Goal: Information Seeking & Learning: Learn about a topic

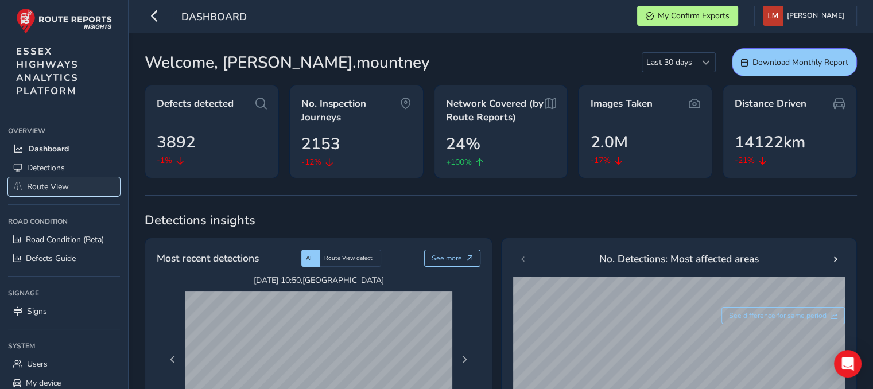
click at [40, 186] on span "Route View" at bounding box center [48, 186] width 42 height 11
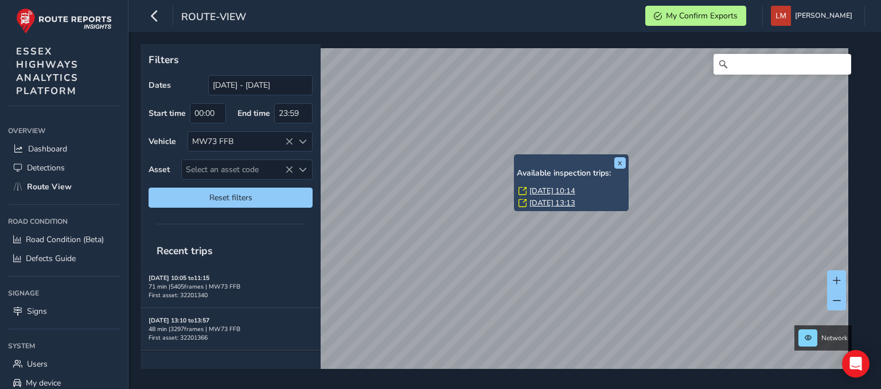
click at [565, 192] on link "[DATE] 10:14" at bounding box center [553, 191] width 46 height 10
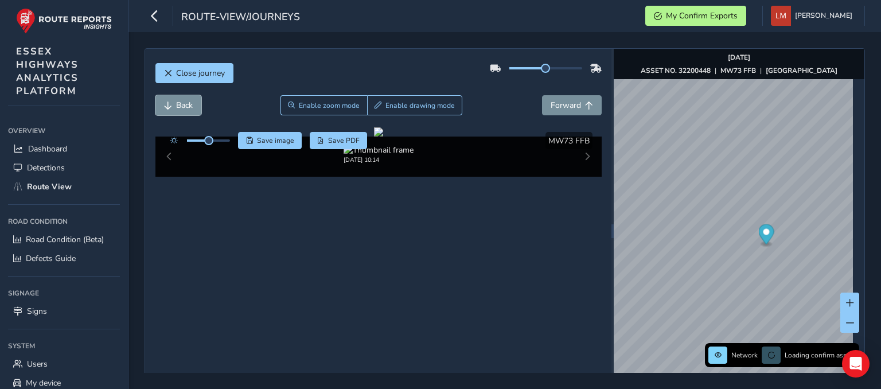
click at [191, 108] on span "Back" at bounding box center [184, 105] width 17 height 11
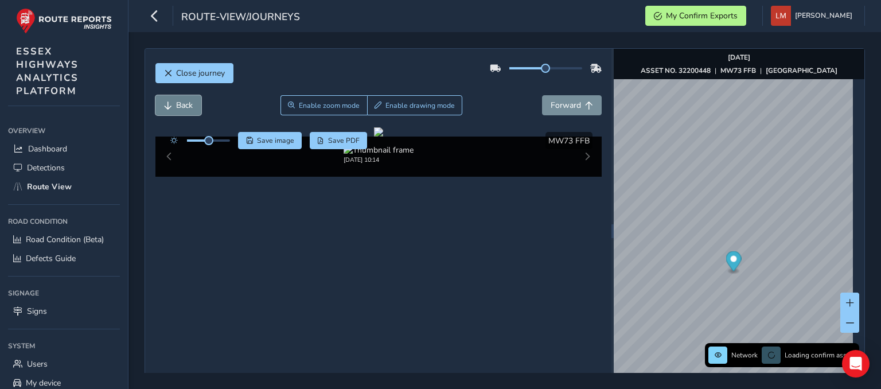
click at [191, 108] on span "Back" at bounding box center [184, 105] width 17 height 11
click at [574, 103] on span "Forward" at bounding box center [566, 105] width 30 height 11
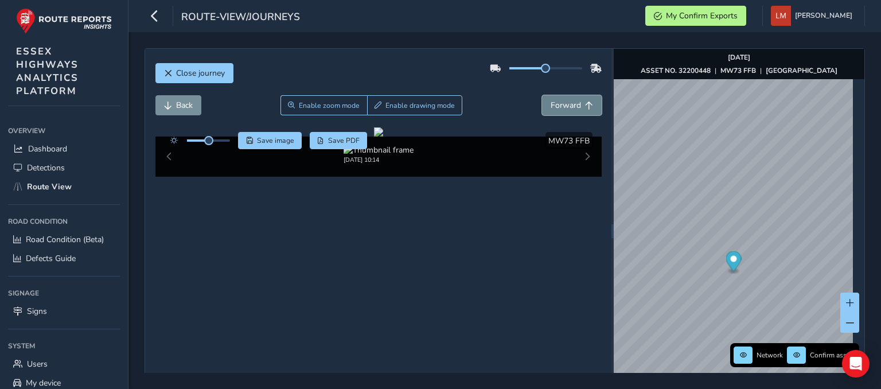
click at [574, 103] on span "Forward" at bounding box center [566, 105] width 30 height 11
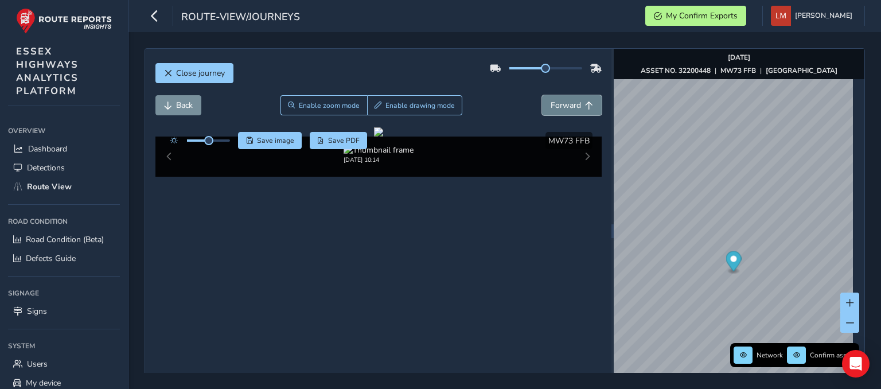
click at [574, 103] on span "Forward" at bounding box center [566, 105] width 30 height 11
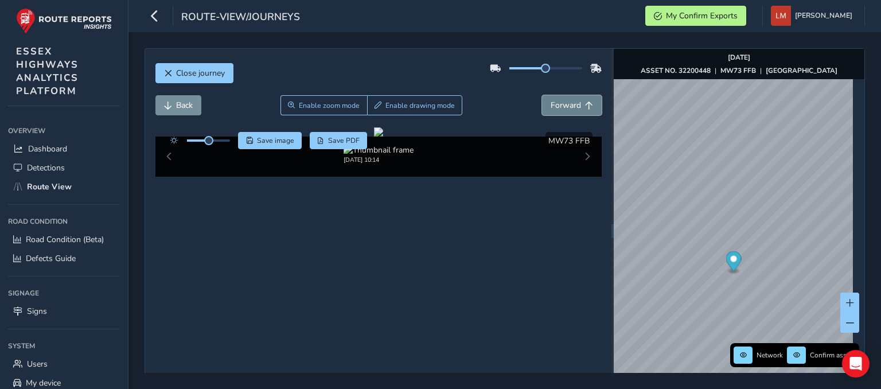
click at [574, 103] on span "Forward" at bounding box center [566, 105] width 30 height 11
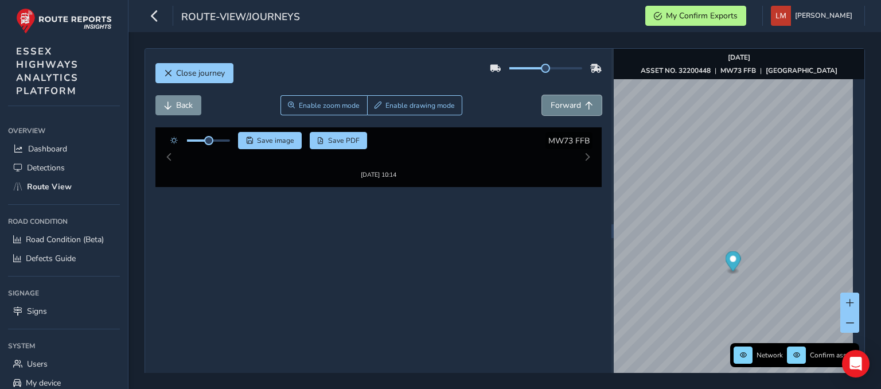
click at [574, 103] on span "Forward" at bounding box center [566, 105] width 30 height 11
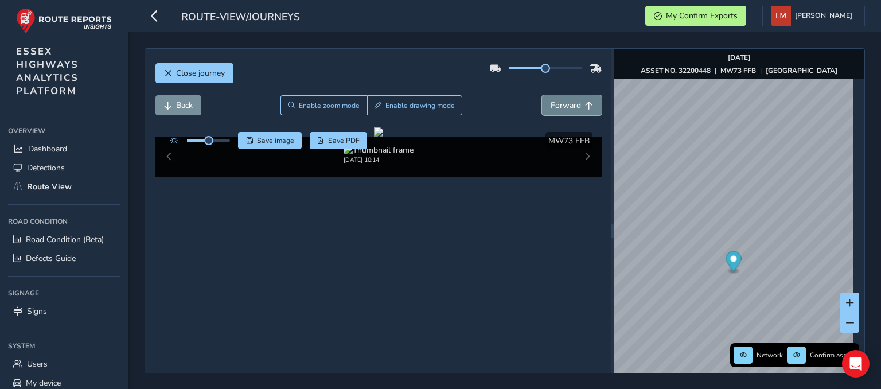
click at [574, 103] on span "Forward" at bounding box center [566, 105] width 30 height 11
click at [181, 100] on span "Back" at bounding box center [184, 105] width 17 height 11
click at [585, 102] on span "Forward" at bounding box center [589, 106] width 8 height 8
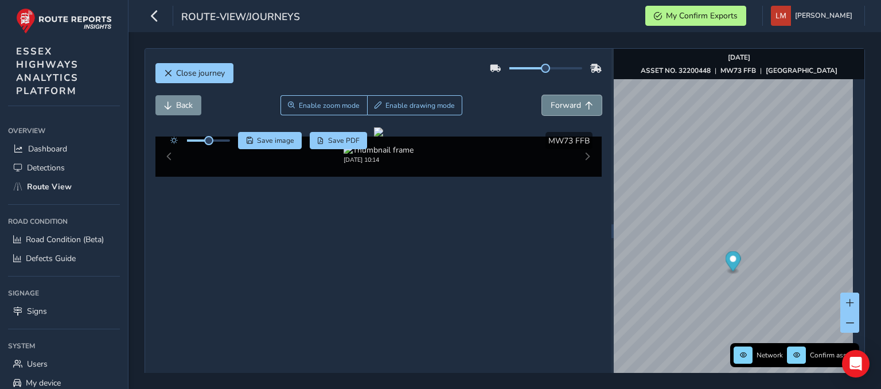
click at [585, 104] on span "Forward" at bounding box center [589, 106] width 8 height 8
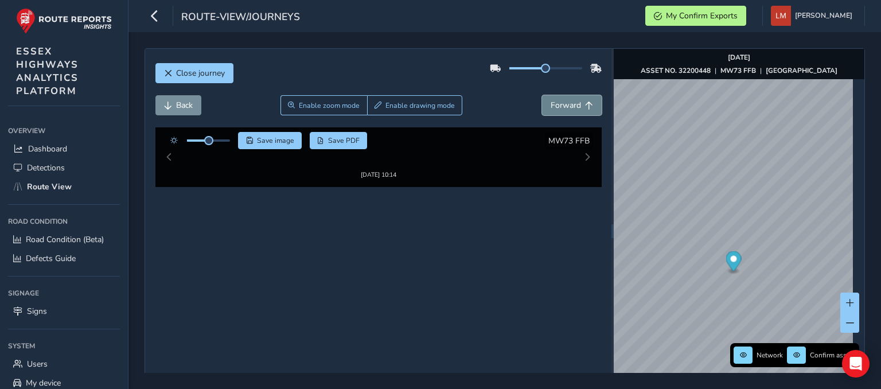
click at [585, 104] on span "Forward" at bounding box center [589, 106] width 8 height 8
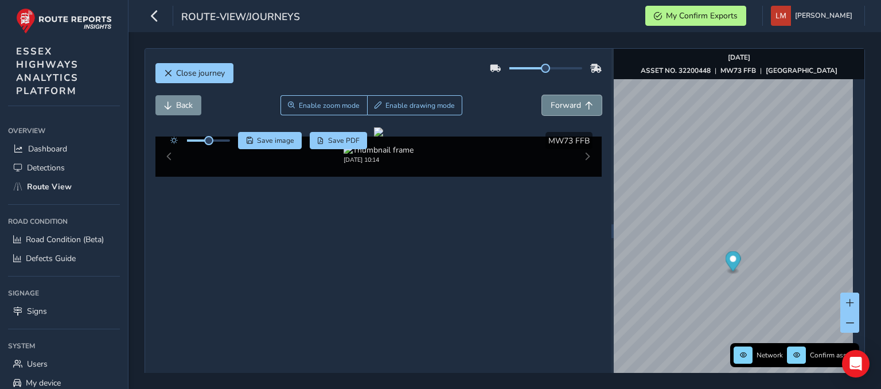
click at [585, 104] on span "Forward" at bounding box center [589, 106] width 8 height 8
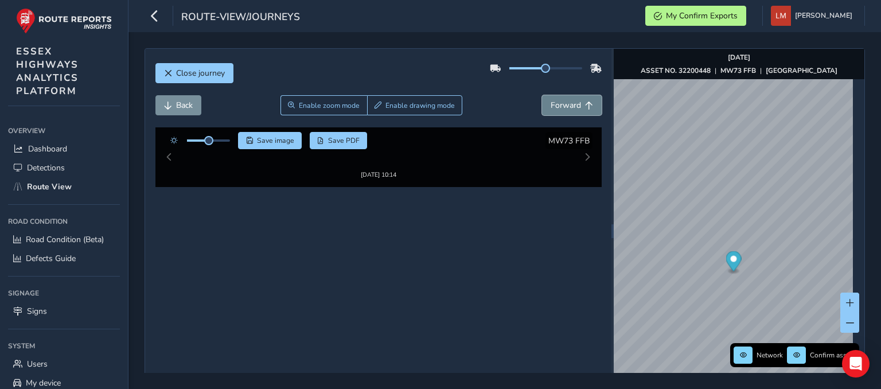
click at [585, 104] on span "Forward" at bounding box center [589, 106] width 8 height 8
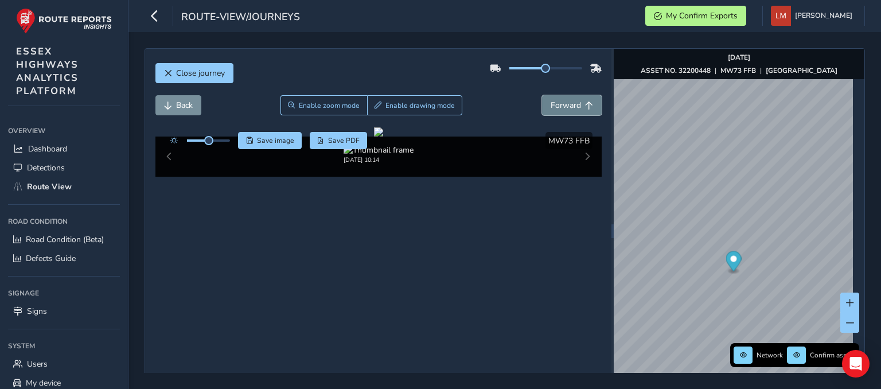
click at [585, 104] on span "Forward" at bounding box center [589, 106] width 8 height 8
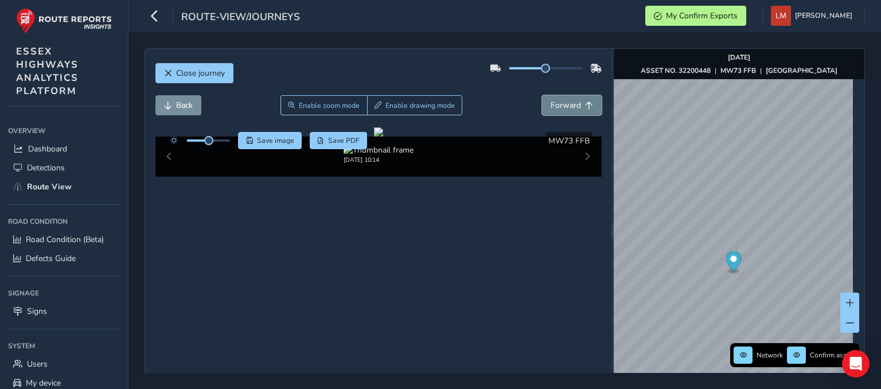
click at [585, 104] on span "Forward" at bounding box center [589, 106] width 8 height 8
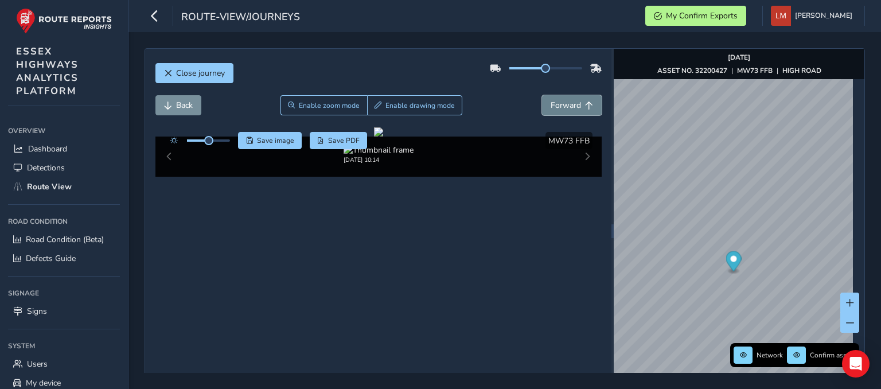
click at [585, 104] on span "Forward" at bounding box center [589, 106] width 8 height 8
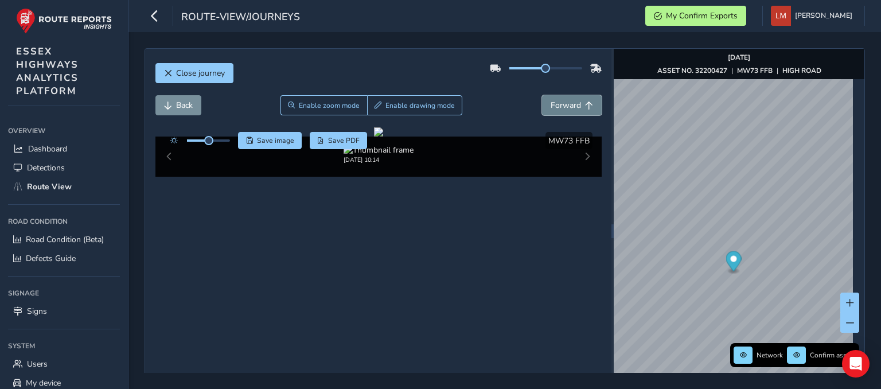
click at [585, 104] on span "Forward" at bounding box center [589, 106] width 8 height 8
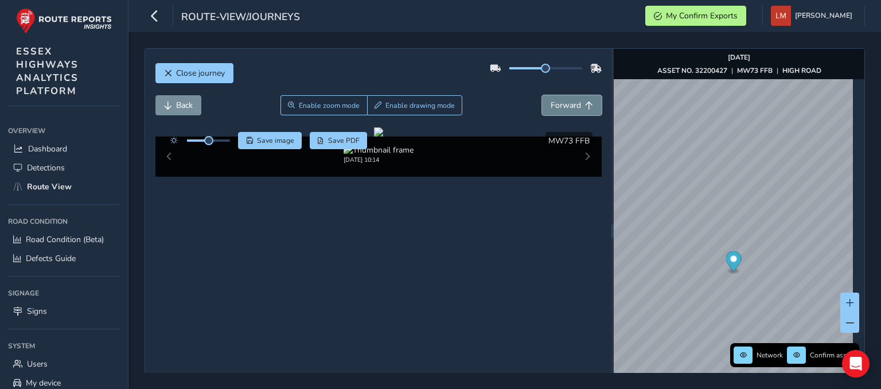
click at [585, 104] on span "Forward" at bounding box center [589, 106] width 8 height 8
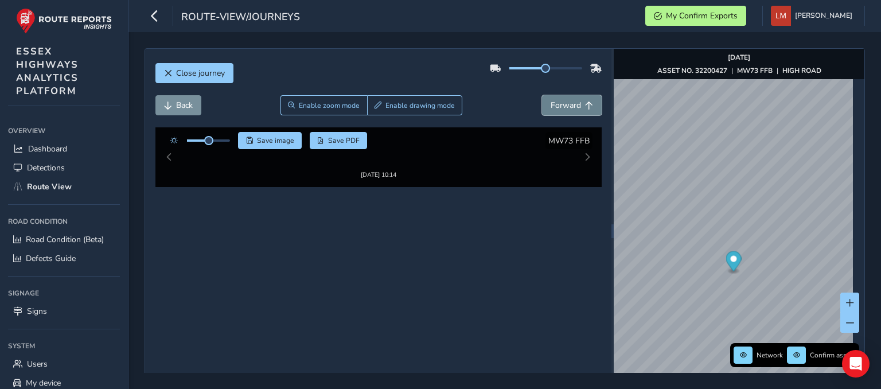
click at [585, 104] on span "Forward" at bounding box center [589, 106] width 8 height 8
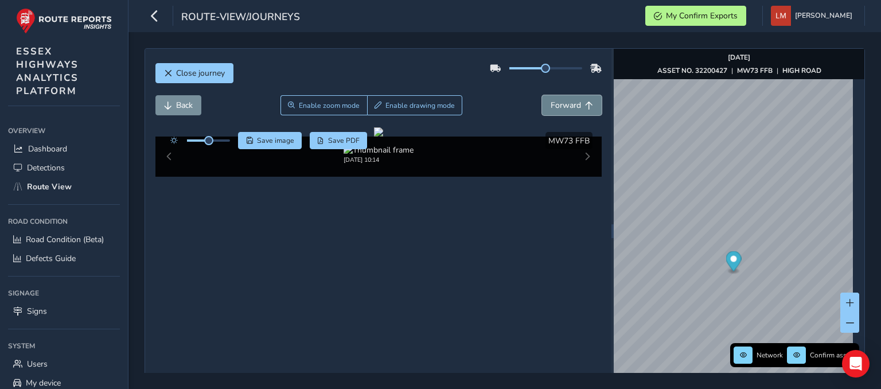
click at [585, 104] on span "Forward" at bounding box center [589, 106] width 8 height 8
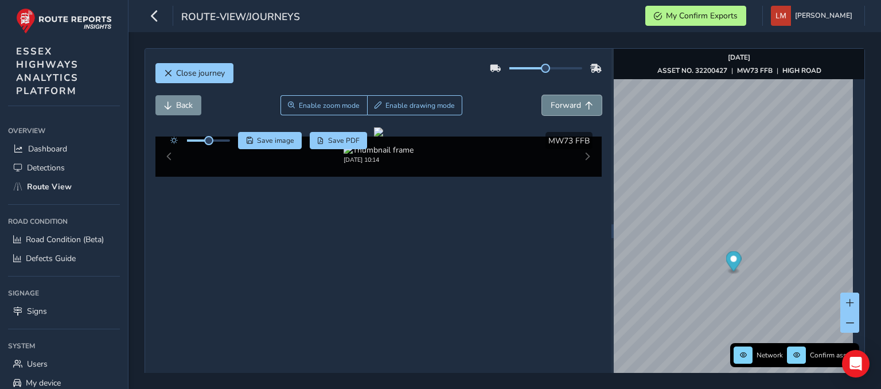
click at [585, 104] on span "Forward" at bounding box center [589, 106] width 8 height 8
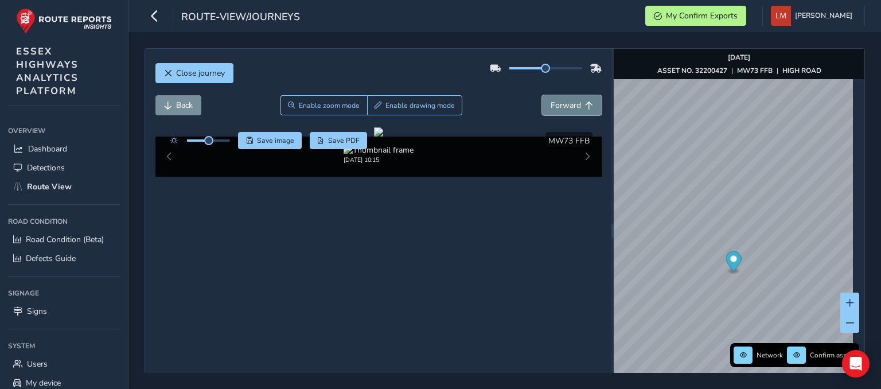
click at [585, 104] on span "Forward" at bounding box center [589, 106] width 8 height 8
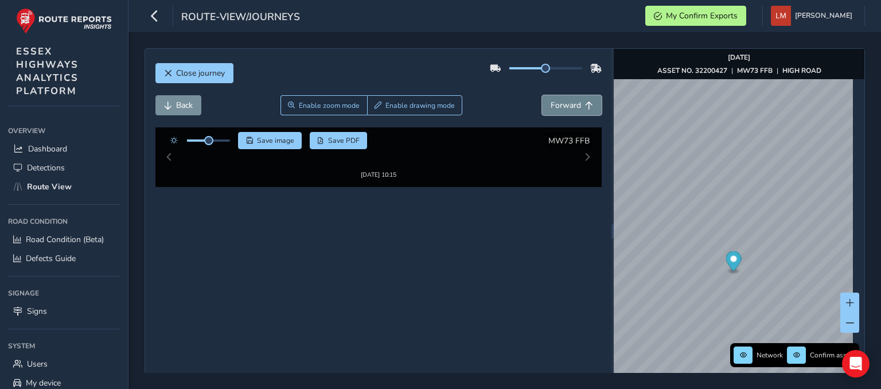
click at [585, 104] on span "Forward" at bounding box center [589, 106] width 8 height 8
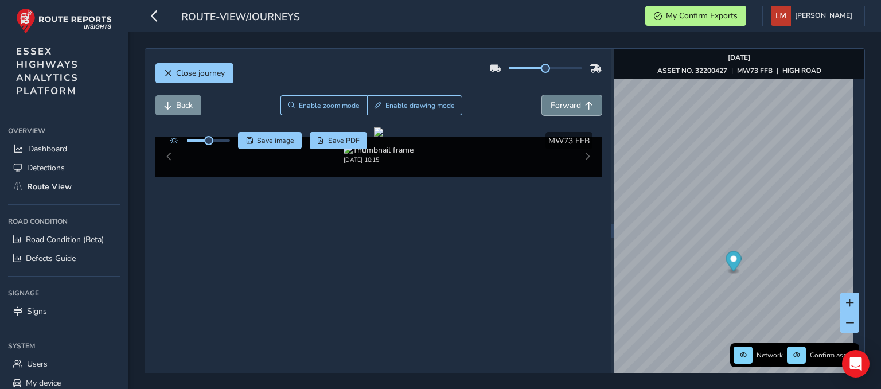
click at [585, 104] on span "Forward" at bounding box center [589, 106] width 8 height 8
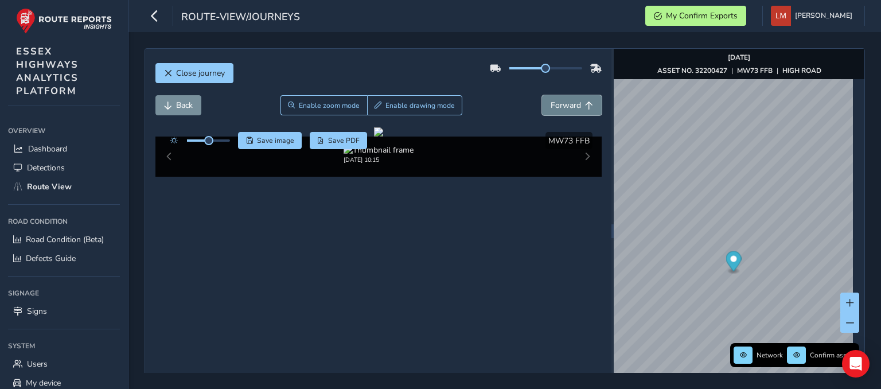
click at [585, 104] on span "Forward" at bounding box center [589, 106] width 8 height 8
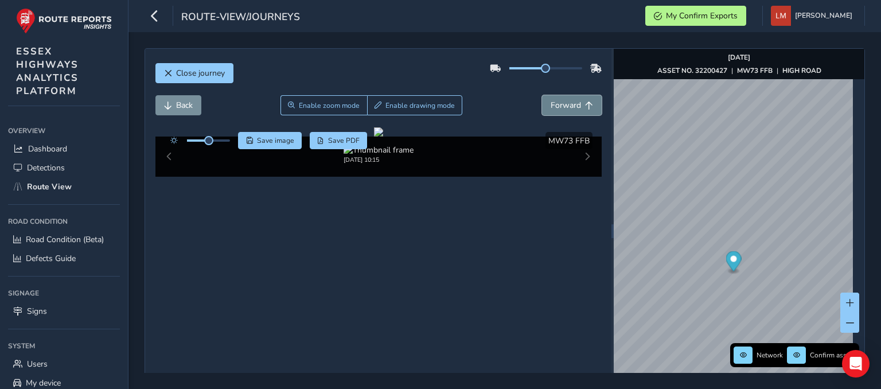
click at [585, 104] on span "Forward" at bounding box center [589, 106] width 8 height 8
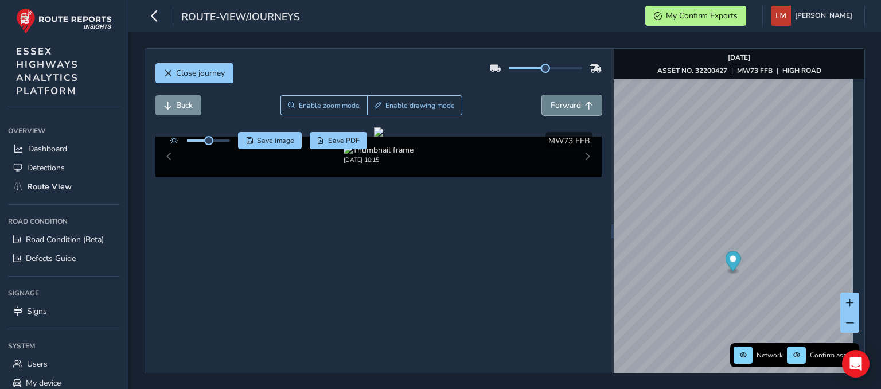
click at [585, 104] on span "Forward" at bounding box center [589, 106] width 8 height 8
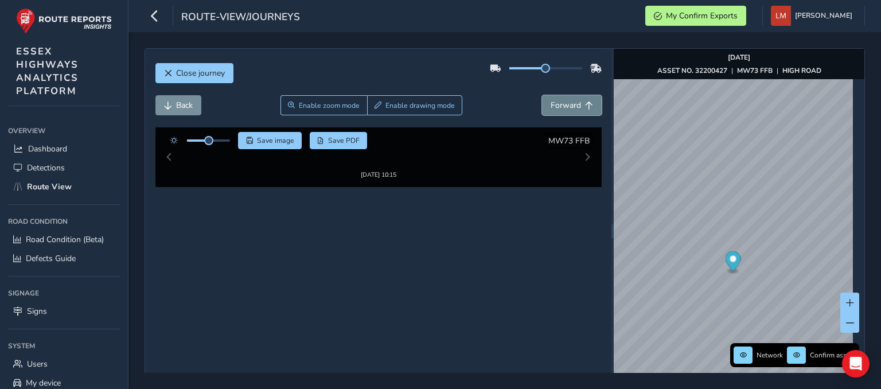
click at [585, 104] on span "Forward" at bounding box center [589, 106] width 8 height 8
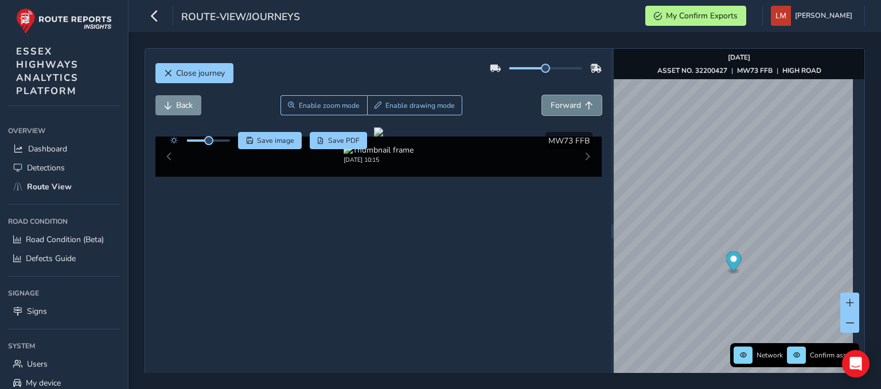
click at [585, 104] on span "Forward" at bounding box center [589, 106] width 8 height 8
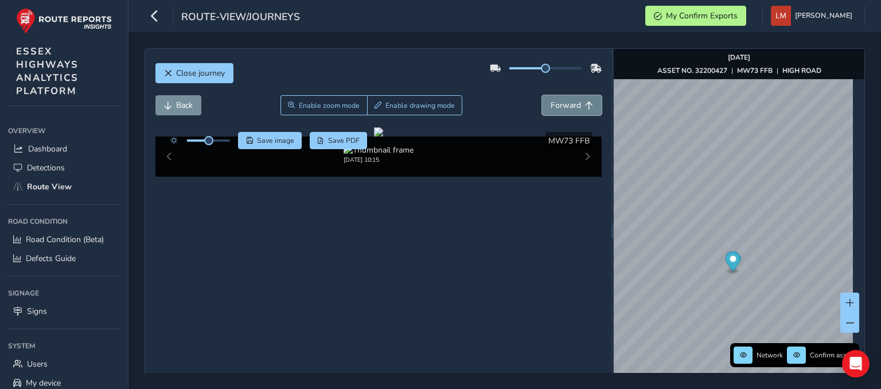
click at [585, 104] on span "Forward" at bounding box center [589, 106] width 8 height 8
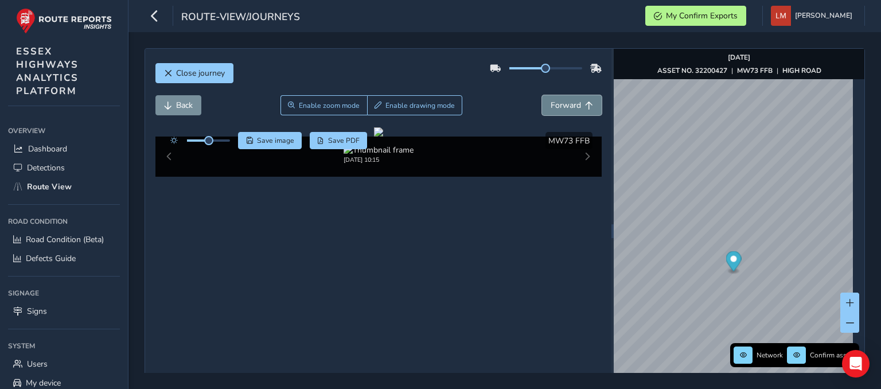
click at [585, 104] on span "Forward" at bounding box center [589, 106] width 8 height 8
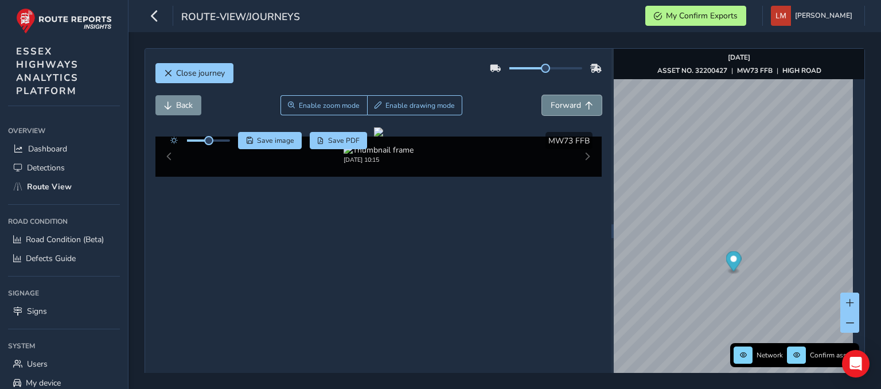
click at [585, 104] on span "Forward" at bounding box center [589, 106] width 8 height 8
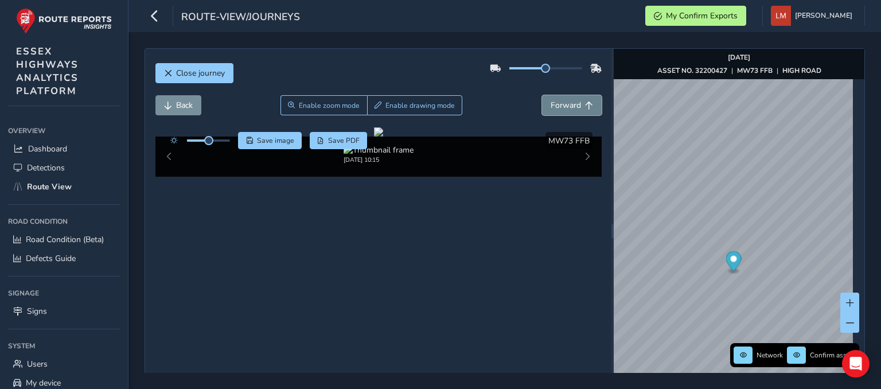
click at [585, 104] on span "Forward" at bounding box center [589, 106] width 8 height 8
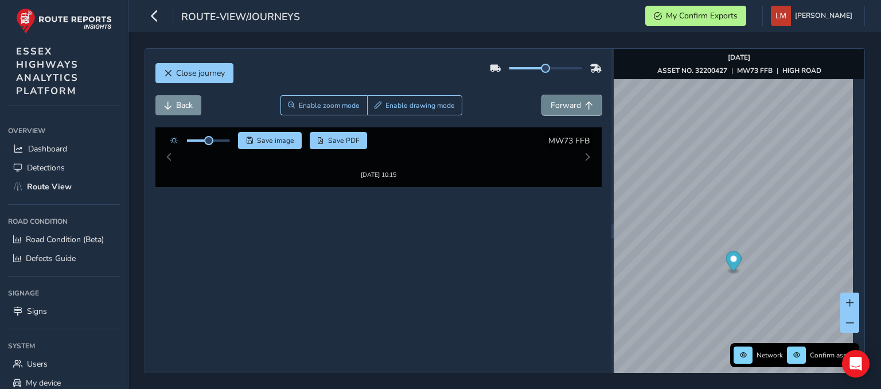
click at [585, 104] on span "Forward" at bounding box center [589, 106] width 8 height 8
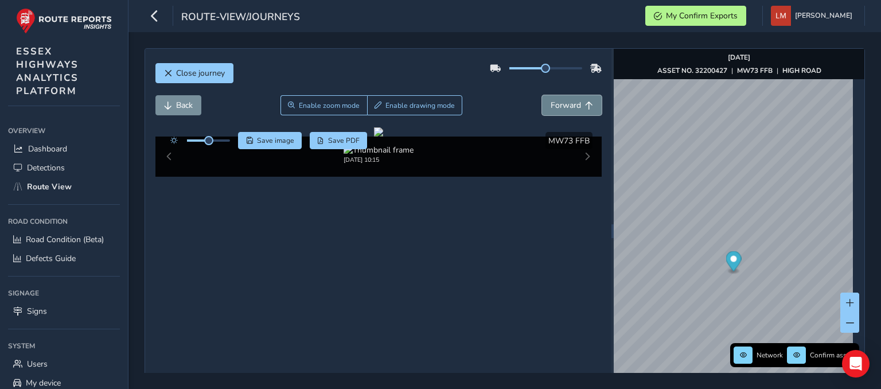
click at [585, 104] on span "Forward" at bounding box center [589, 106] width 8 height 8
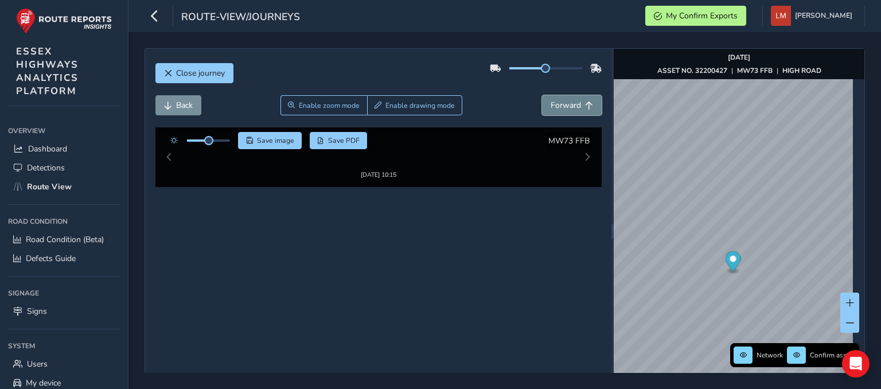
click at [585, 104] on span "Forward" at bounding box center [589, 106] width 8 height 8
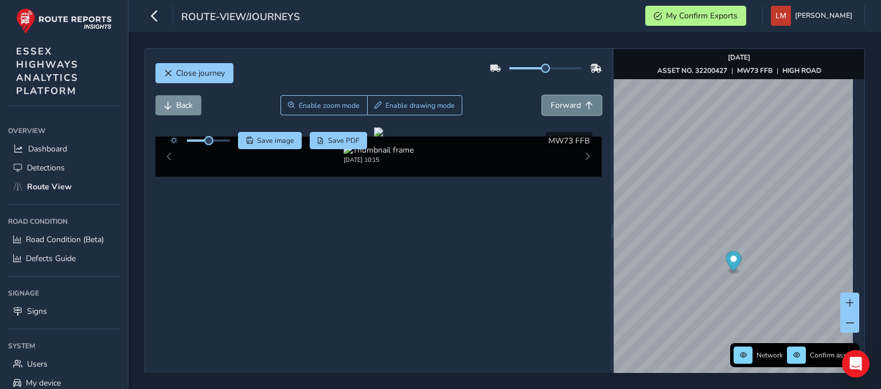
click at [585, 104] on span "Forward" at bounding box center [589, 106] width 8 height 8
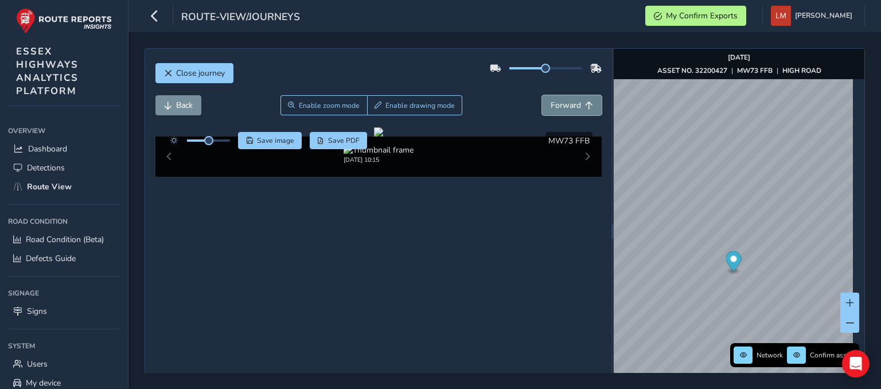
click at [585, 104] on span "Forward" at bounding box center [589, 106] width 8 height 8
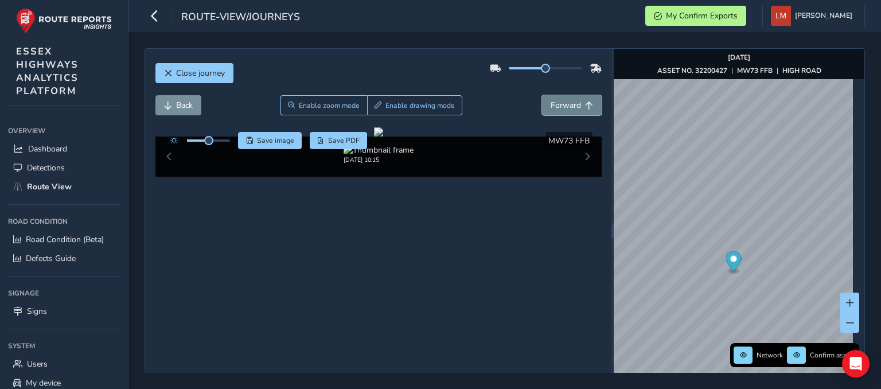
click at [585, 104] on span "Forward" at bounding box center [589, 106] width 8 height 8
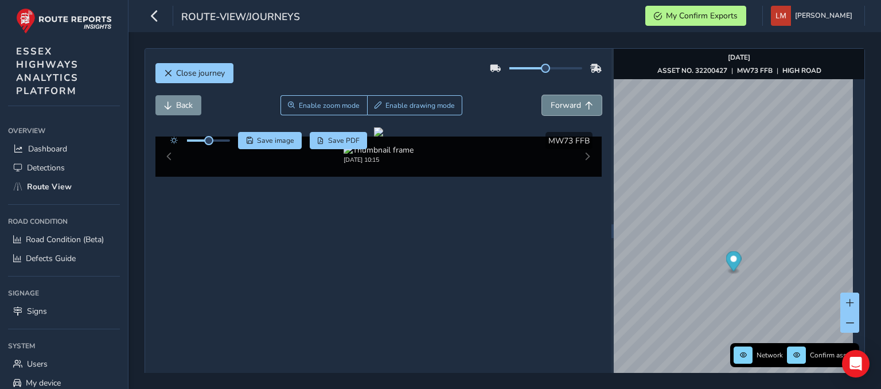
click at [585, 104] on span "Forward" at bounding box center [589, 106] width 8 height 8
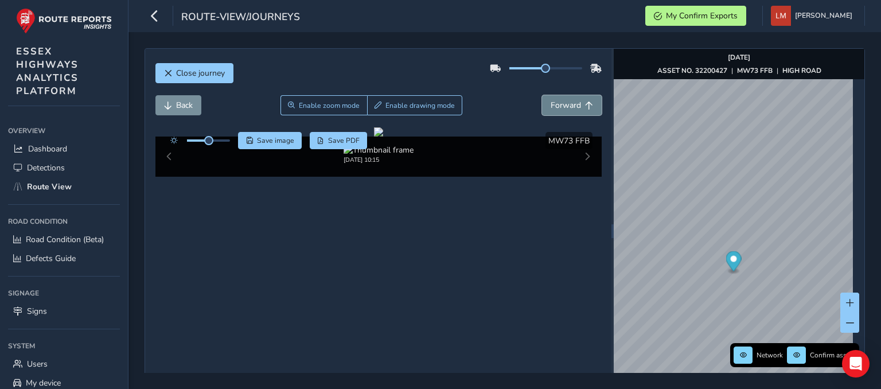
click at [585, 104] on span "Forward" at bounding box center [589, 106] width 8 height 8
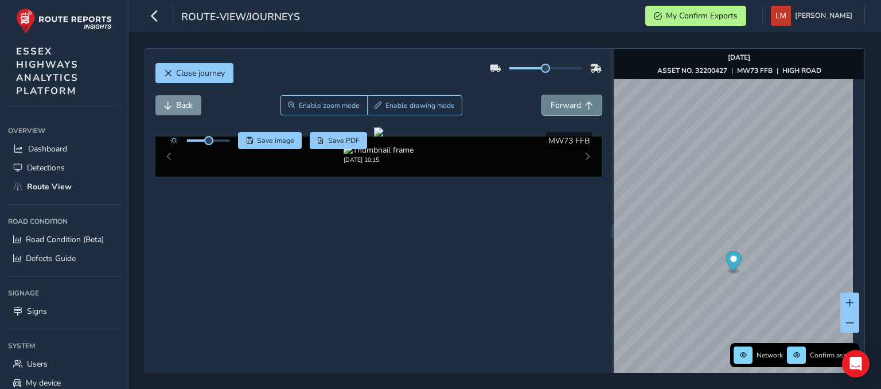
click at [585, 104] on span "Forward" at bounding box center [589, 106] width 8 height 8
